Goal: Transaction & Acquisition: Book appointment/travel/reservation

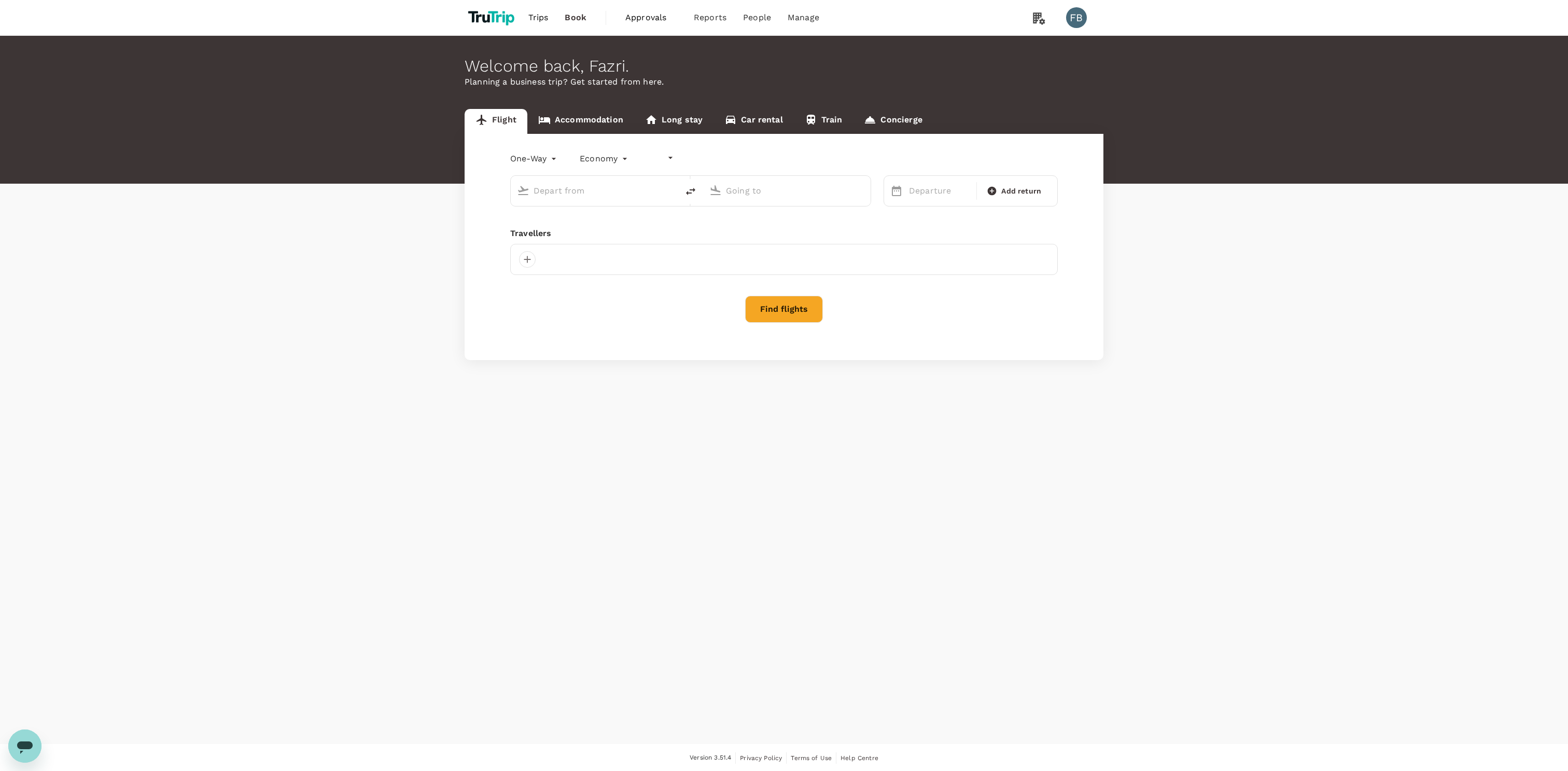
type input "undefined, undefined (any)"
type input "Suvarnabhumi Intl (BKK)"
type input "Melbourne (MEL)"
type input "Suvarnabhumi Intl (BKK)"
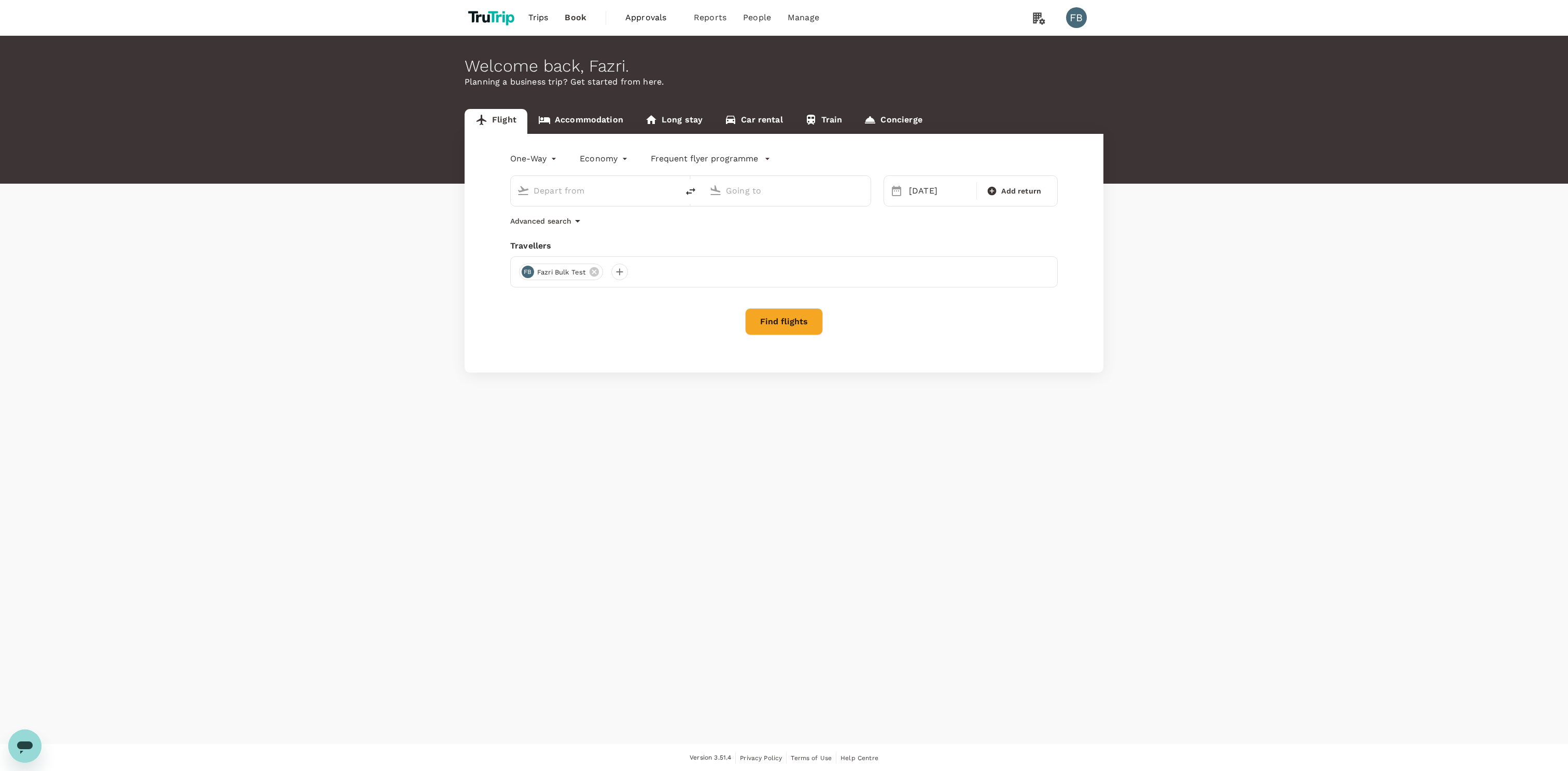
type input "Melbourne (MEL)"
